Goal: Task Accomplishment & Management: Manage account settings

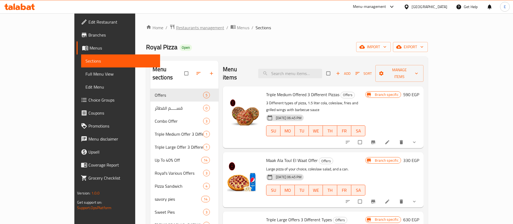
click at [176, 27] on span "Restaurants management" at bounding box center [200, 27] width 48 height 6
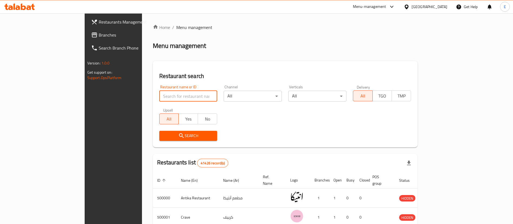
click at [172, 94] on input "search" at bounding box center [188, 96] width 58 height 11
type input "nutopia"
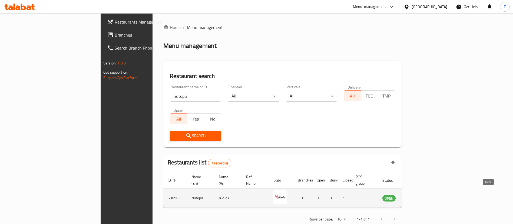
click at [416, 197] on icon "enhanced table" at bounding box center [415, 198] width 2 height 2
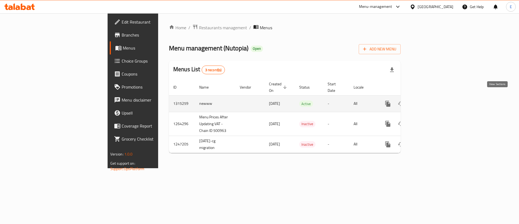
click at [430, 101] on icon "enhanced table" at bounding box center [427, 103] width 5 height 5
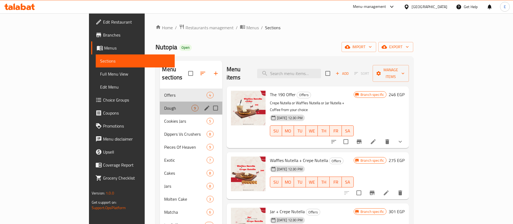
click at [160, 104] on div "Dough 9" at bounding box center [191, 107] width 62 height 13
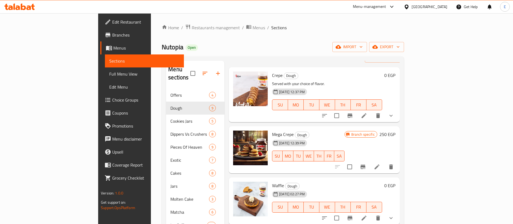
scroll to position [19, 0]
click at [367, 112] on icon at bounding box center [364, 115] width 6 height 6
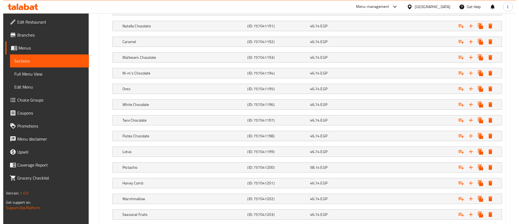
scroll to position [531, 0]
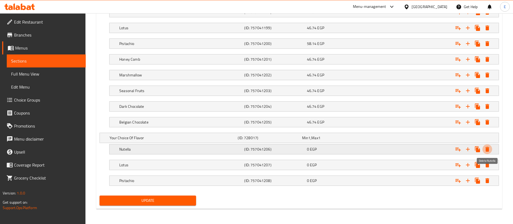
click at [487, 150] on icon "Expand" at bounding box center [487, 149] width 4 height 5
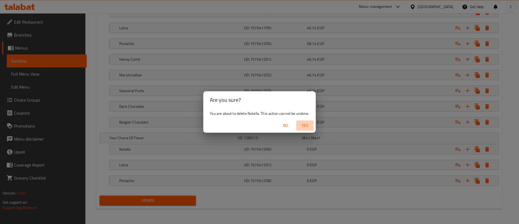
click at [305, 124] on span "Yes" at bounding box center [305, 125] width 13 height 7
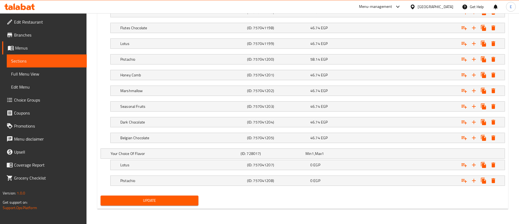
scroll to position [515, 0]
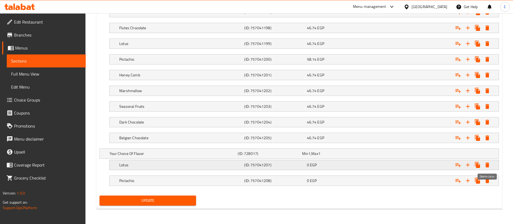
click at [485, 166] on icon "Expand" at bounding box center [487, 164] width 6 height 6
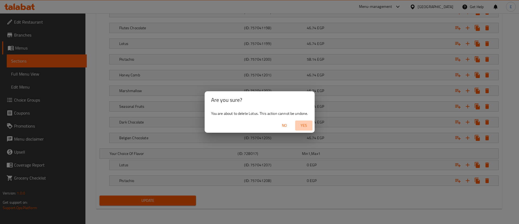
click at [306, 126] on span "Yes" at bounding box center [304, 125] width 13 height 7
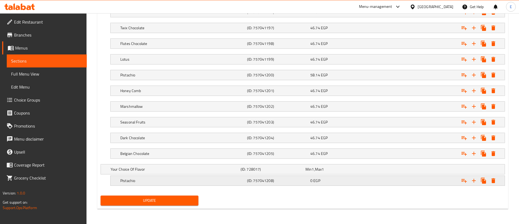
scroll to position [499, 0]
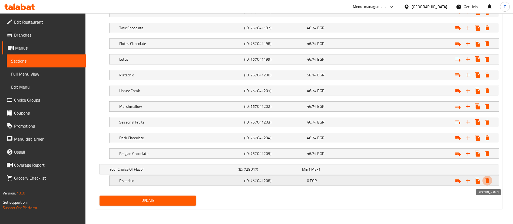
click at [488, 181] on icon "Expand" at bounding box center [487, 180] width 4 height 5
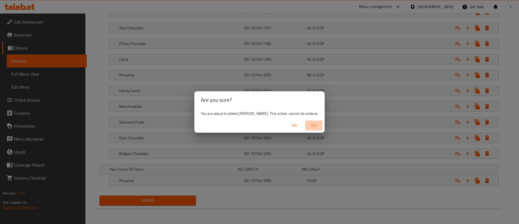
click at [309, 126] on span "Yes" at bounding box center [314, 125] width 13 height 7
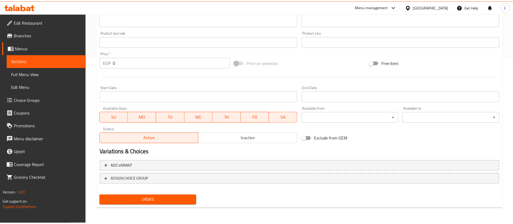
scroll to position [161, 0]
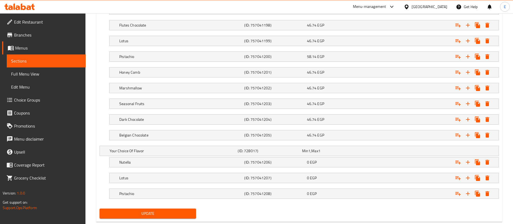
scroll to position [517, 0]
click at [447, 150] on div "Expand" at bounding box center [429, 151] width 128 height 2
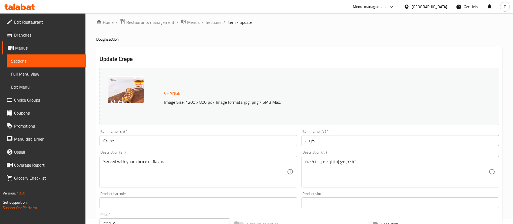
scroll to position [0, 0]
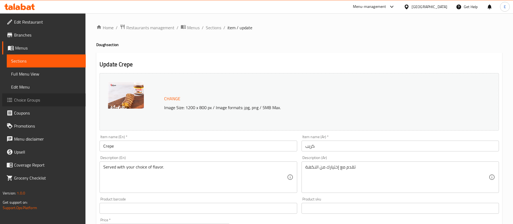
click at [35, 103] on span "Choice Groups" at bounding box center [47, 100] width 67 height 6
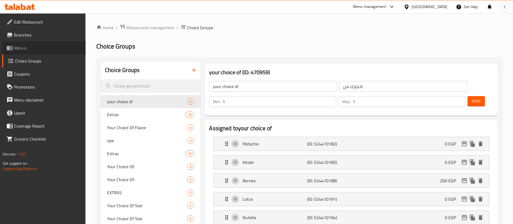
click at [31, 45] on span "Menus" at bounding box center [47, 48] width 67 height 6
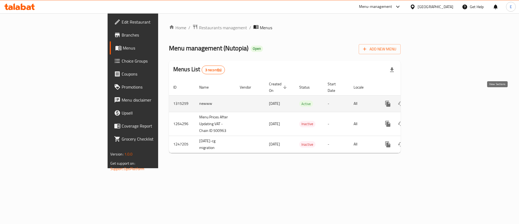
click at [430, 100] on icon "enhanced table" at bounding box center [427, 103] width 6 height 6
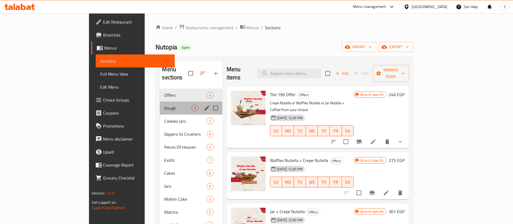
click at [160, 104] on div "Dough 9" at bounding box center [191, 107] width 62 height 13
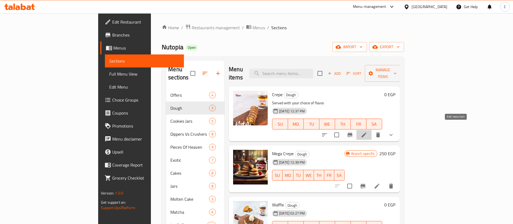
click at [367, 131] on icon at bounding box center [364, 134] width 6 height 6
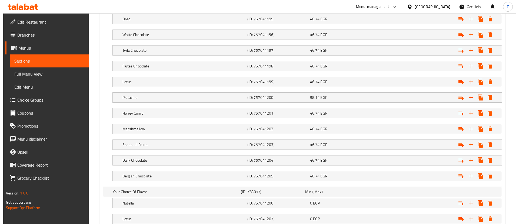
scroll to position [531, 0]
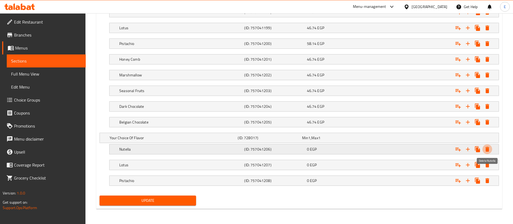
click at [488, 152] on icon "Expand" at bounding box center [487, 149] width 6 height 6
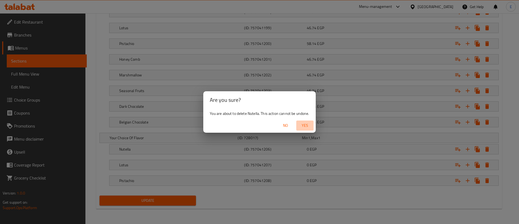
click at [304, 125] on span "Yes" at bounding box center [305, 125] width 13 height 7
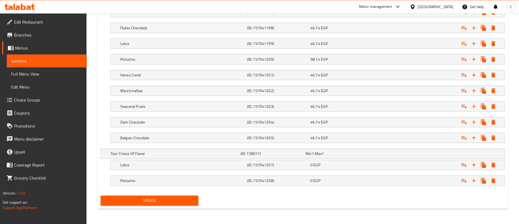
scroll to position [515, 0]
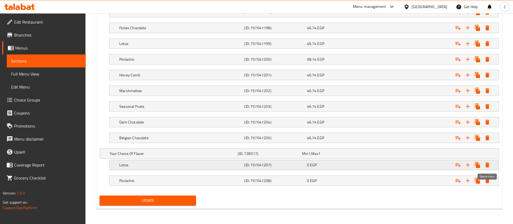
click at [488, 165] on icon "Expand" at bounding box center [487, 164] width 4 height 5
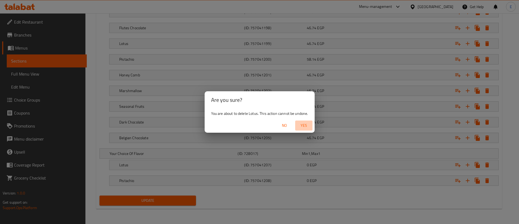
click at [300, 123] on span "Yes" at bounding box center [304, 125] width 13 height 7
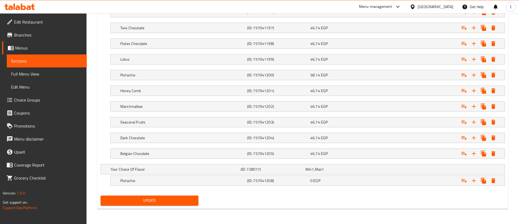
scroll to position [499, 0]
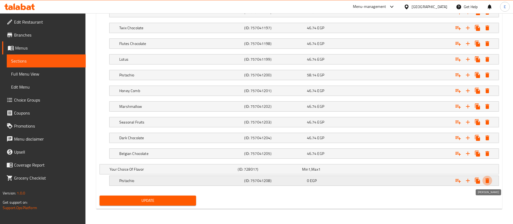
click at [485, 178] on icon "Expand" at bounding box center [487, 180] width 6 height 6
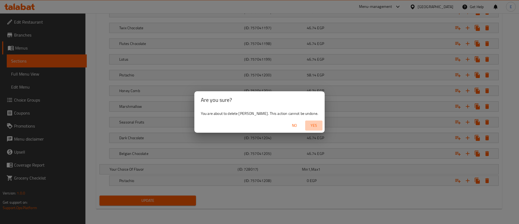
click at [308, 125] on span "Yes" at bounding box center [314, 125] width 13 height 7
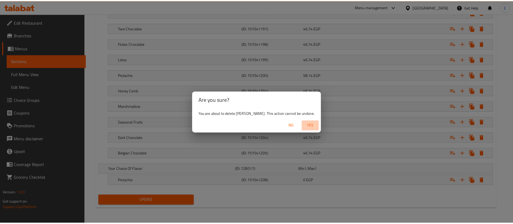
scroll to position [161, 0]
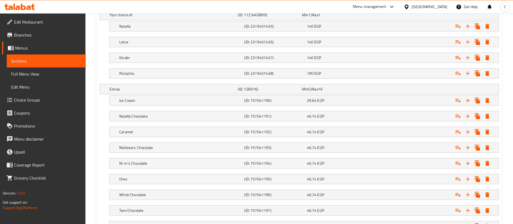
scroll to position [316, 0]
click at [392, 87] on div "Extras (ID: 728016) Min 0 , Max 16" at bounding box center [300, 90] width 385 height 12
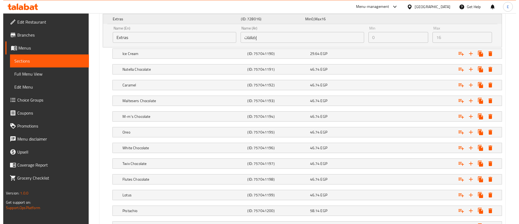
scroll to position [554, 0]
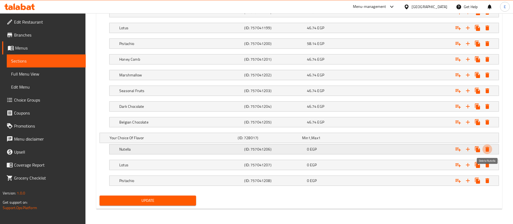
click at [487, 146] on icon "Expand" at bounding box center [487, 149] width 6 height 6
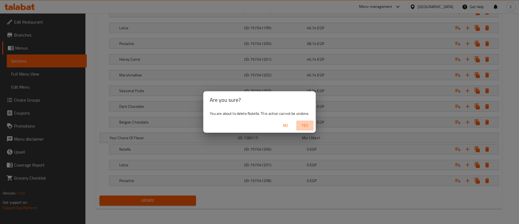
click at [311, 122] on span "Yes" at bounding box center [305, 125] width 13 height 7
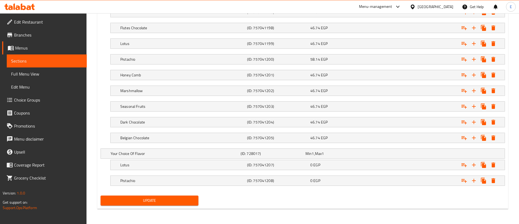
scroll to position [538, 0]
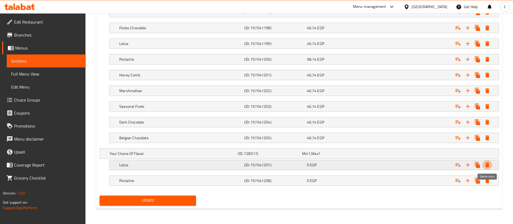
click at [487, 163] on icon "Expand" at bounding box center [487, 164] width 4 height 5
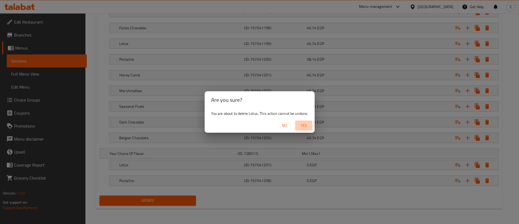
click at [302, 127] on span "Yes" at bounding box center [304, 125] width 13 height 7
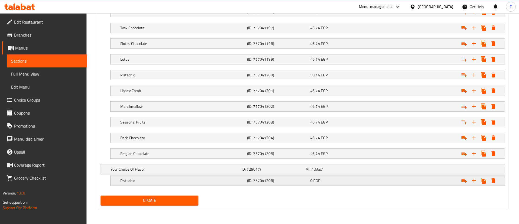
scroll to position [523, 0]
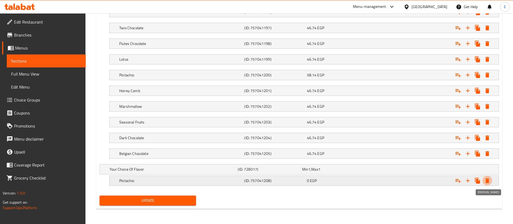
click at [487, 180] on icon "Expand" at bounding box center [487, 180] width 4 height 5
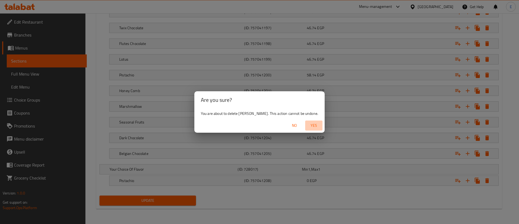
click at [309, 125] on span "Yes" at bounding box center [314, 125] width 13 height 7
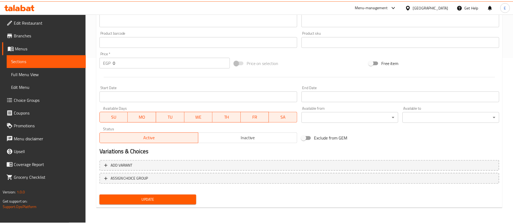
scroll to position [161, 0]
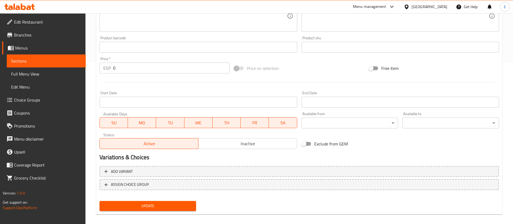
click at [159, 203] on span "Update" at bounding box center [148, 205] width 88 height 7
